Goal: Information Seeking & Learning: Check status

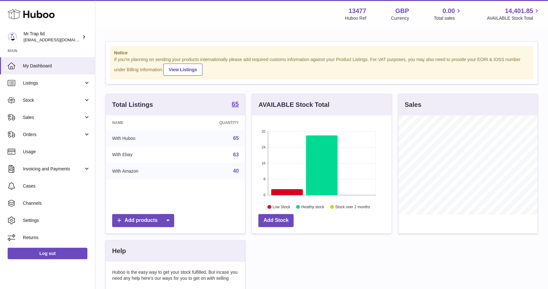
scroll to position [99, 139]
click at [39, 120] on span "Sales" at bounding box center [53, 117] width 61 height 6
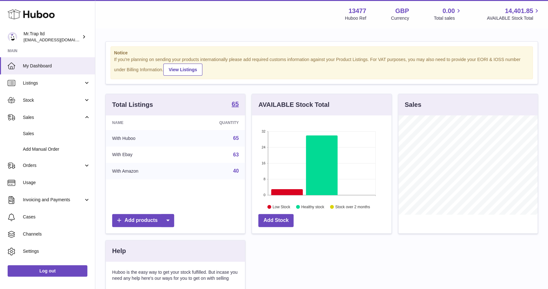
click at [47, 133] on span "Sales" at bounding box center [56, 134] width 67 height 6
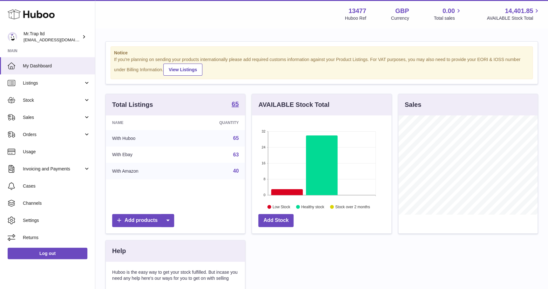
scroll to position [99, 139]
click at [45, 115] on span "Sales" at bounding box center [53, 117] width 61 height 6
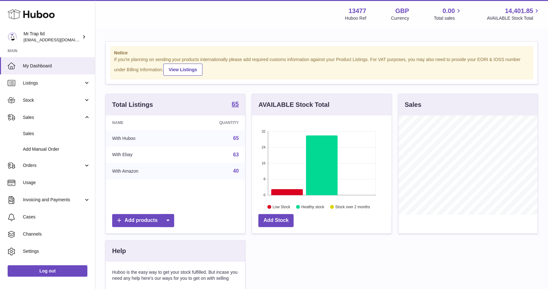
click at [54, 142] on link "Add Manual Order" at bounding box center [47, 149] width 95 height 16
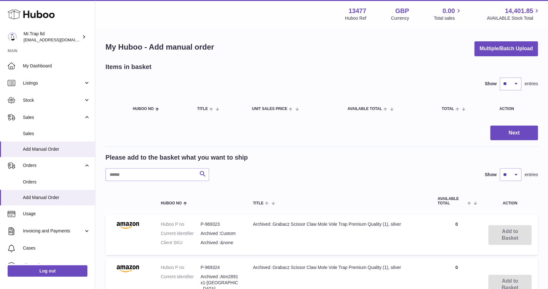
click at [32, 117] on span "Sales" at bounding box center [53, 117] width 61 height 6
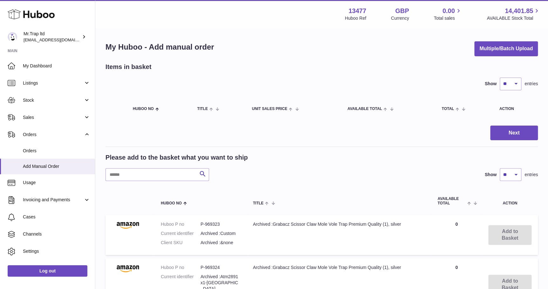
click at [38, 115] on span "Sales" at bounding box center [53, 117] width 61 height 6
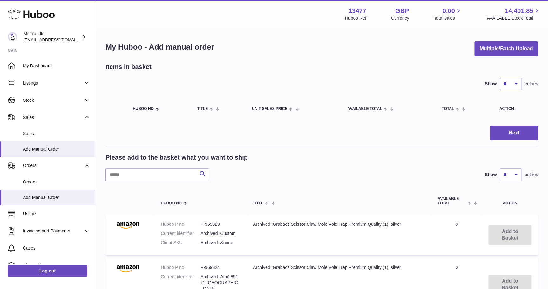
click at [37, 132] on span "Sales" at bounding box center [56, 134] width 67 height 6
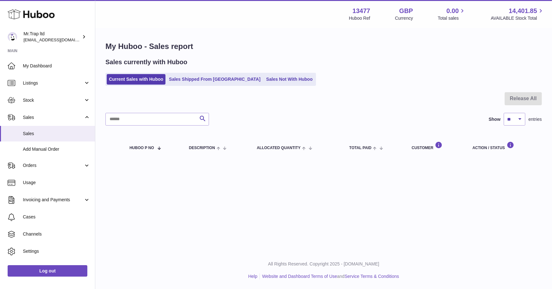
click at [258, 85] on ul "Current Sales with Huboo Sales Shipped From [GEOGRAPHIC_DATA] Sales Not With Hu…" at bounding box center [211, 79] width 211 height 13
click at [264, 83] on link "Sales Not With Huboo" at bounding box center [289, 79] width 51 height 10
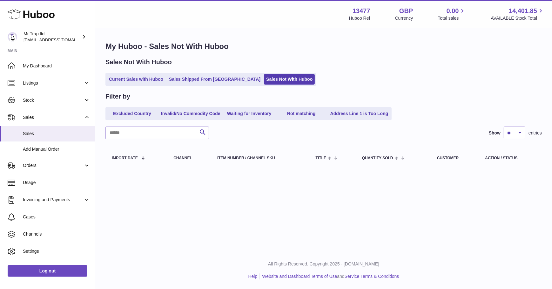
click at [196, 74] on link "Sales Shipped From [GEOGRAPHIC_DATA]" at bounding box center [215, 79] width 96 height 10
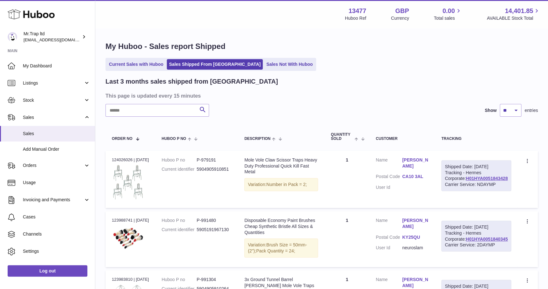
drag, startPoint x: 510, startPoint y: 189, endPoint x: 463, endPoint y: 188, distance: 46.7
click at [463, 188] on div "Shipped Date: 3rd Sep 2025 Tracking - Hermes Corporate: H01HYA0051843428 Carrie…" at bounding box center [476, 175] width 70 height 31
copy link "H01HYA0051843428"
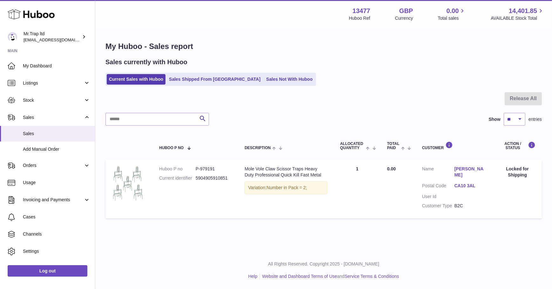
click at [40, 17] on use at bounding box center [31, 15] width 47 height 10
